Goal: Task Accomplishment & Management: Use online tool/utility

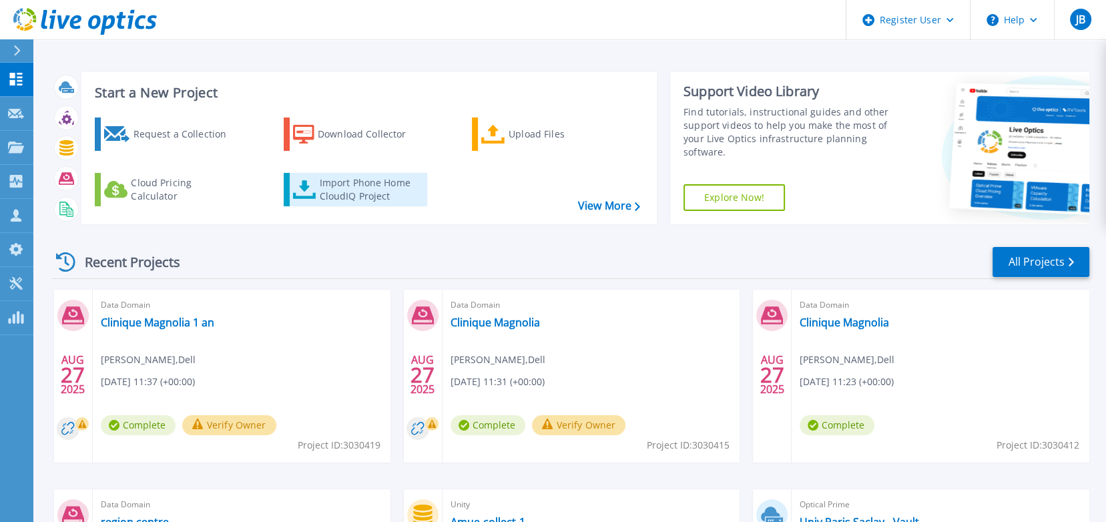
click at [344, 196] on div "Import Phone Home CloudIQ Project" at bounding box center [371, 189] width 104 height 27
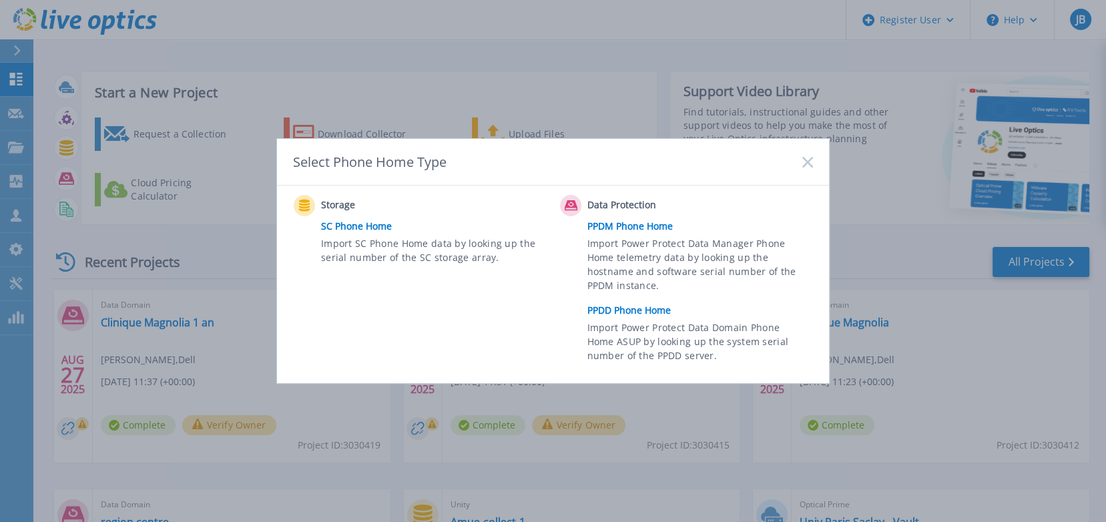
click at [622, 310] on link "PPDD Phone Home" at bounding box center [703, 310] width 232 height 20
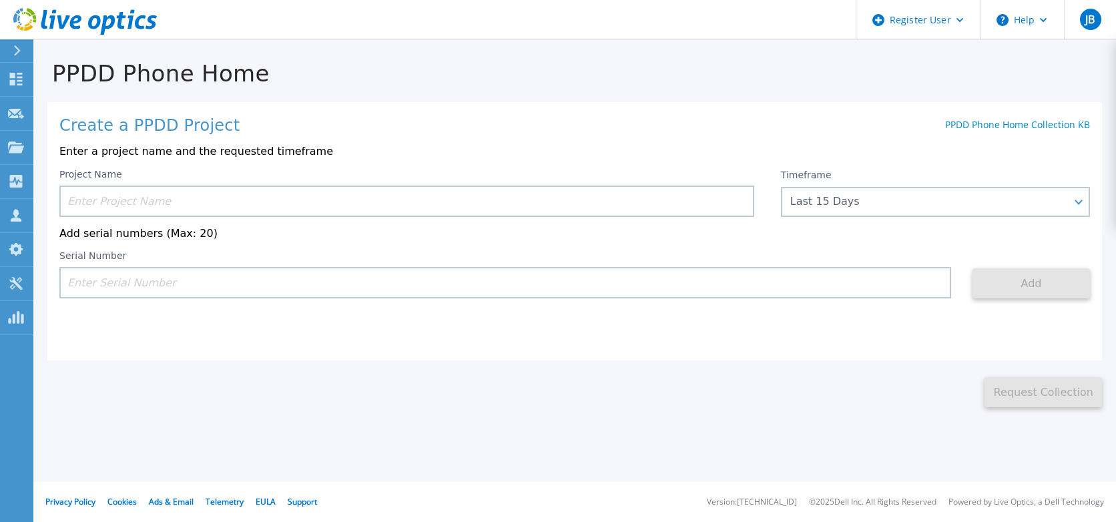
click at [217, 198] on input at bounding box center [406, 201] width 695 height 31
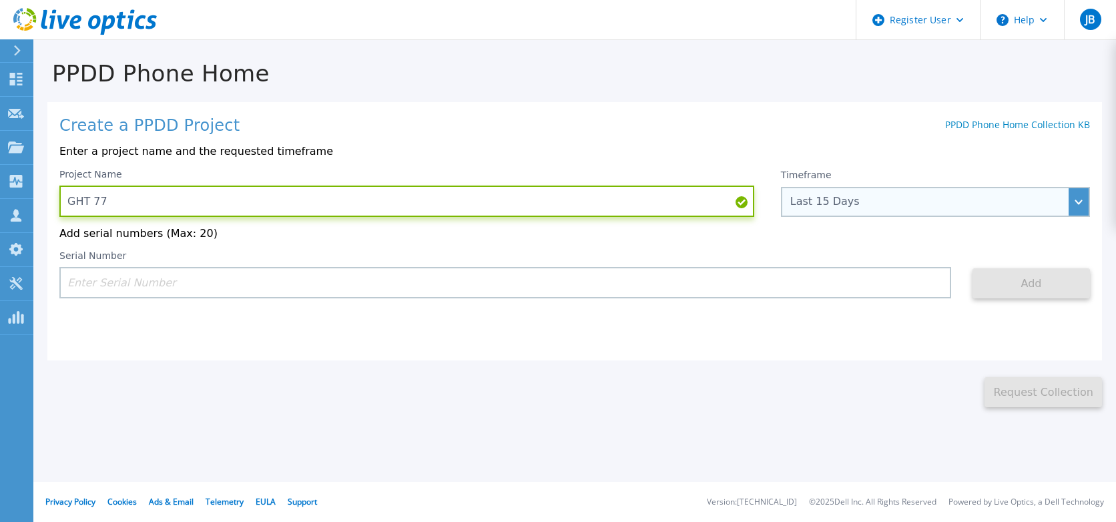
type input "GHT 77"
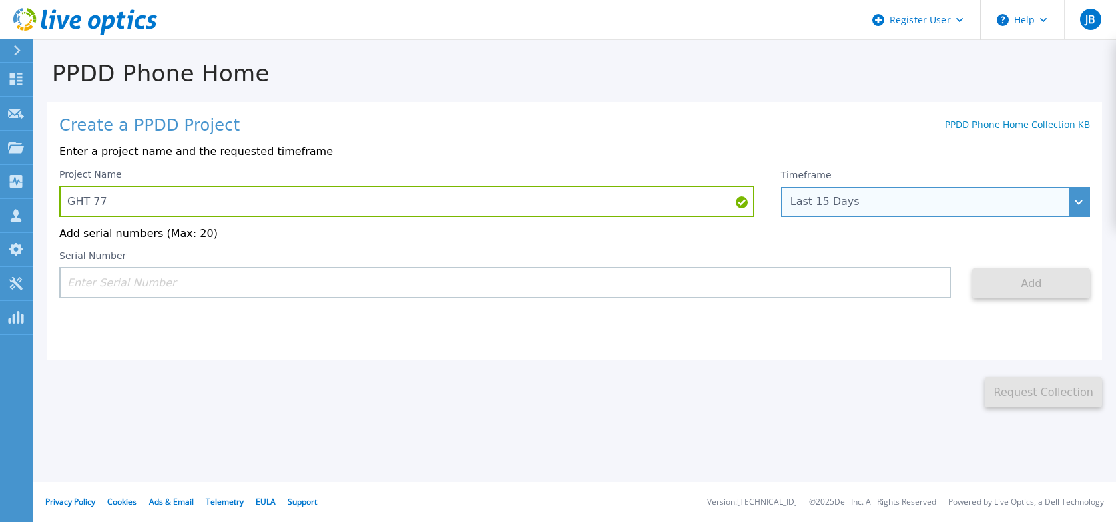
click at [810, 202] on div "Last 15 Days" at bounding box center [928, 202] width 276 height 12
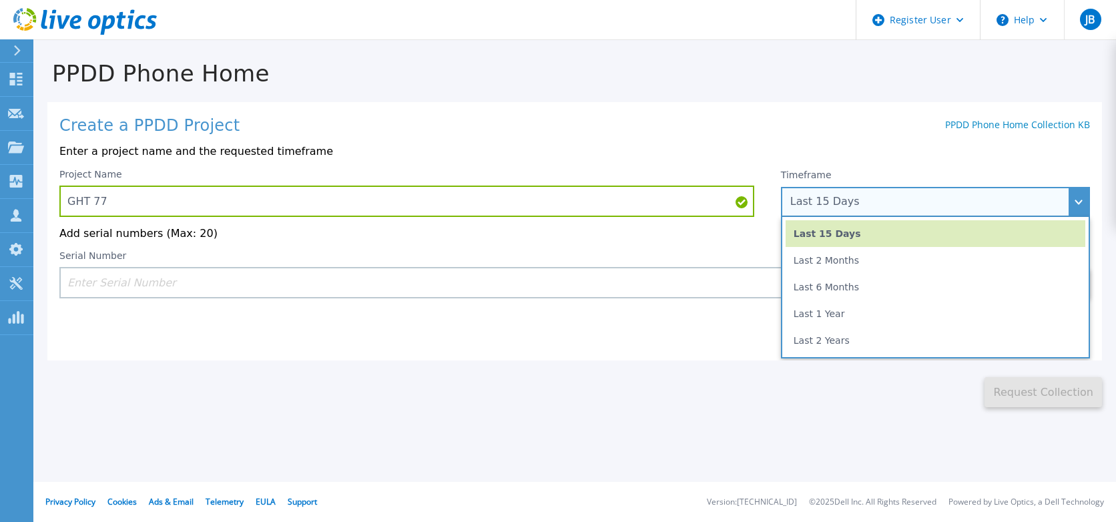
drag, startPoint x: 820, startPoint y: 342, endPoint x: 796, endPoint y: 341, distance: 24.1
click at [818, 342] on li "Last 2 Years" at bounding box center [936, 340] width 300 height 27
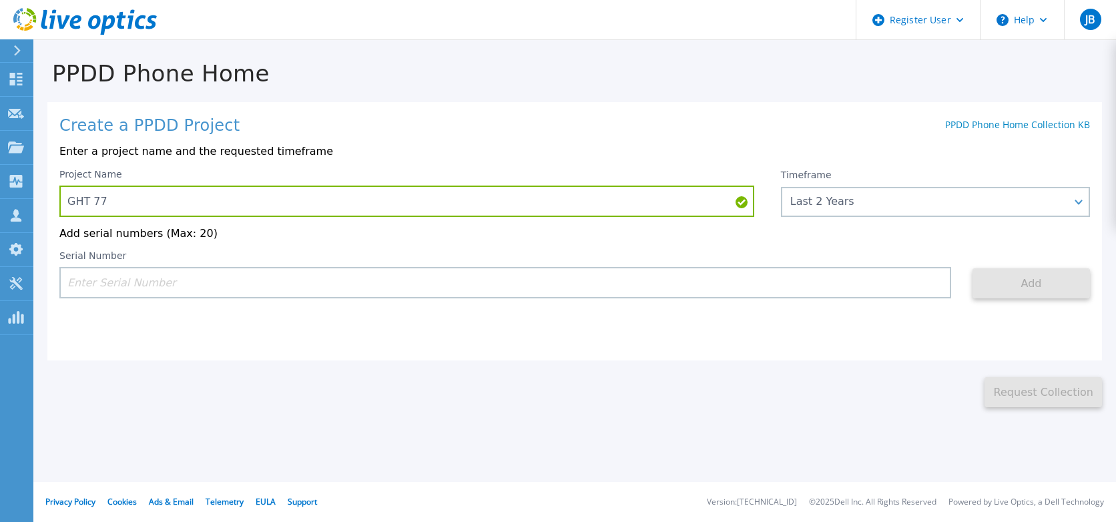
click at [148, 278] on input at bounding box center [505, 282] width 892 height 31
paste input "CKM00185103365"
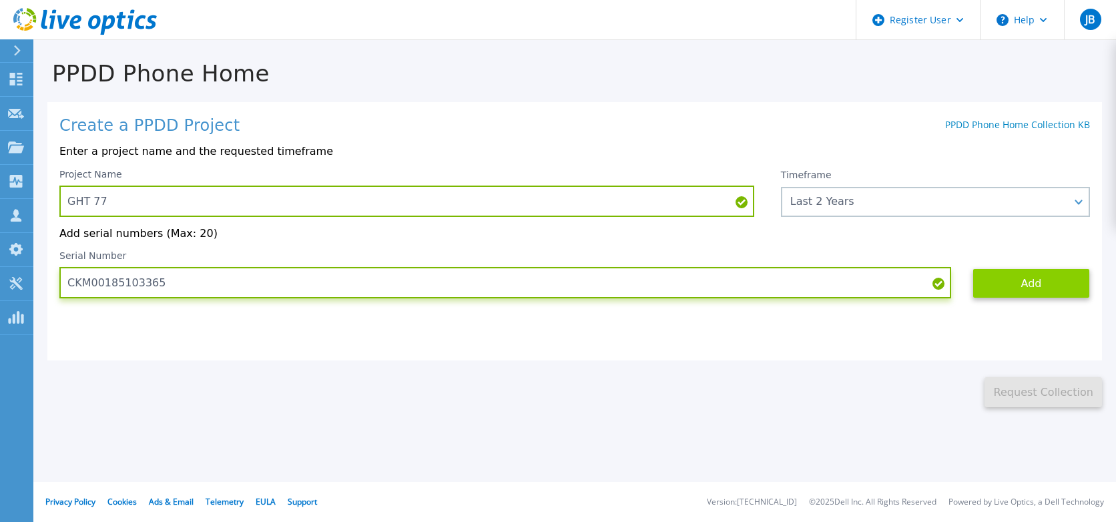
type input "CKM00185103365"
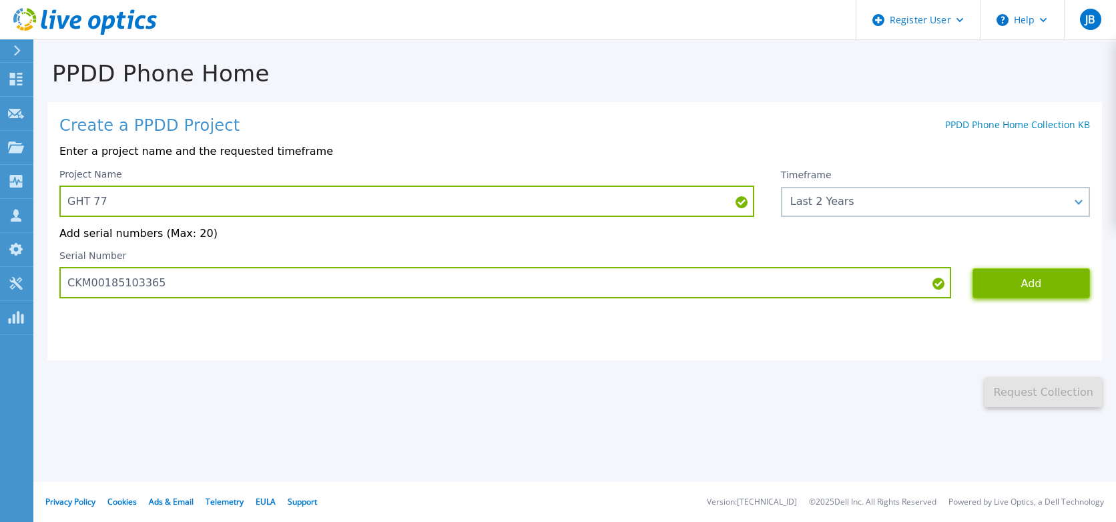
click at [1033, 290] on button "Add" at bounding box center [1031, 283] width 117 height 30
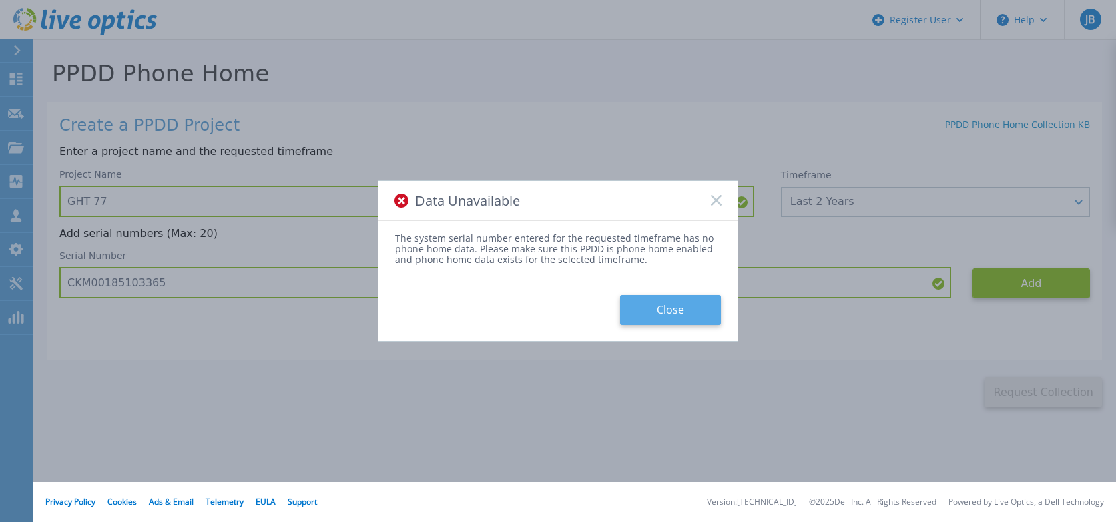
click at [674, 308] on button "Close" at bounding box center [670, 310] width 101 height 30
